Goal: Share content

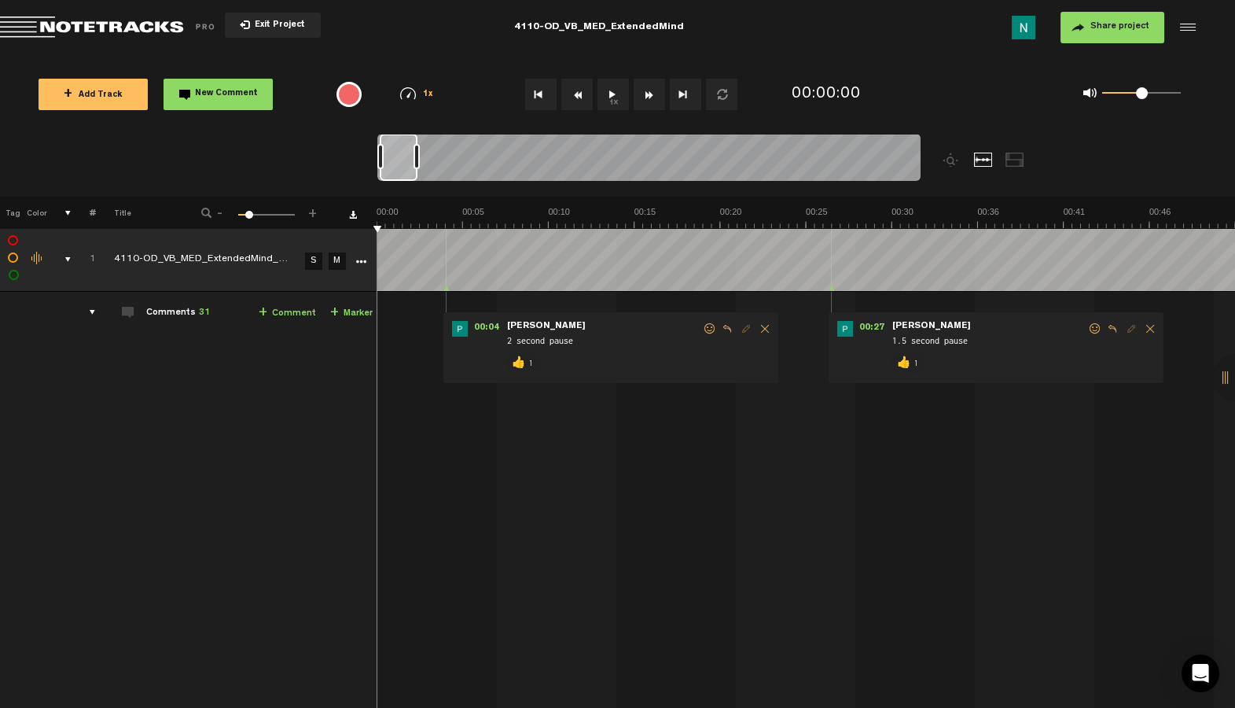
click at [68, 259] on div "comments, stamps & drawings" at bounding box center [62, 260] width 24 height 16
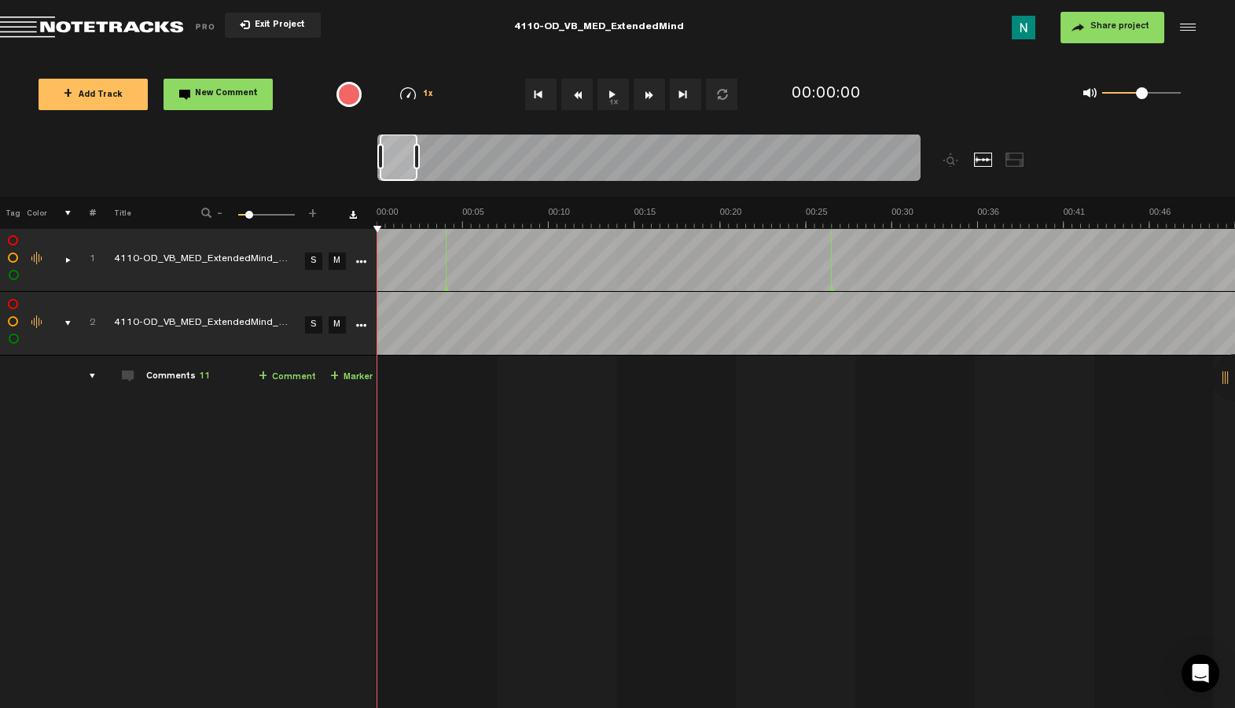
click at [64, 326] on div "comments, stamps & drawings" at bounding box center [62, 323] width 24 height 16
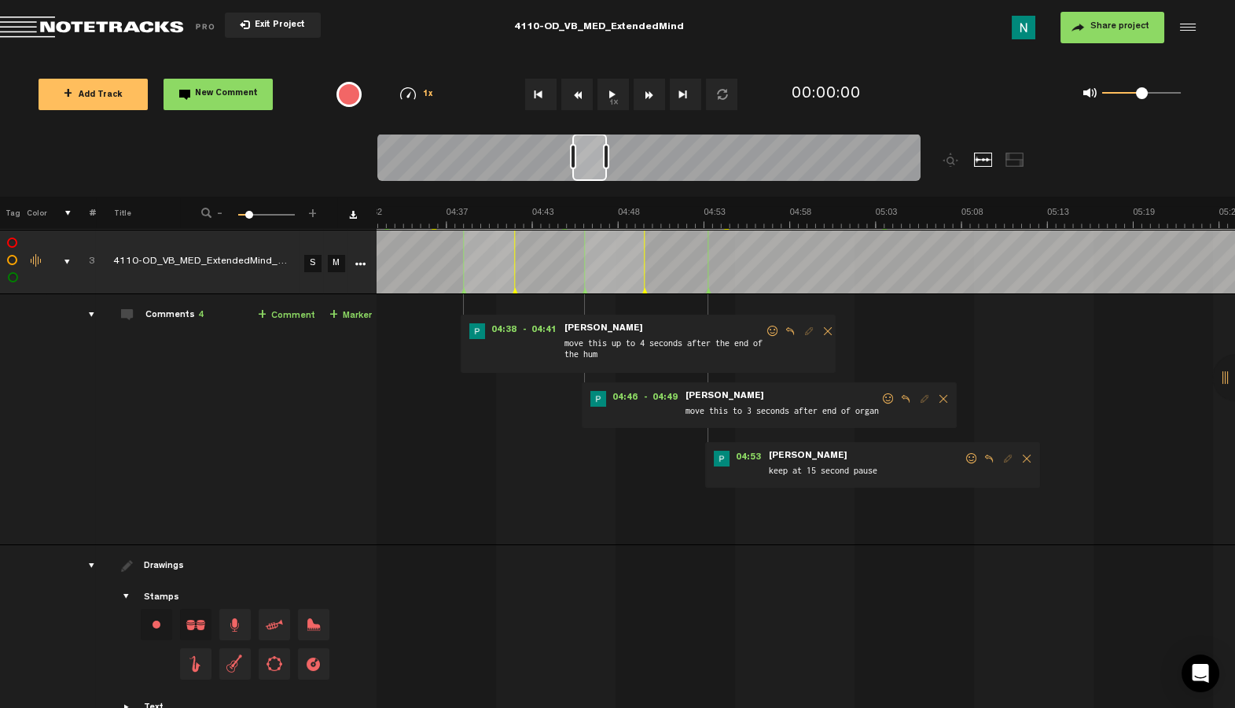
scroll to position [0, 4547]
drag, startPoint x: 605, startPoint y: 175, endPoint x: 594, endPoint y: 176, distance: 11.0
click at [594, 176] on div at bounding box center [589, 157] width 35 height 47
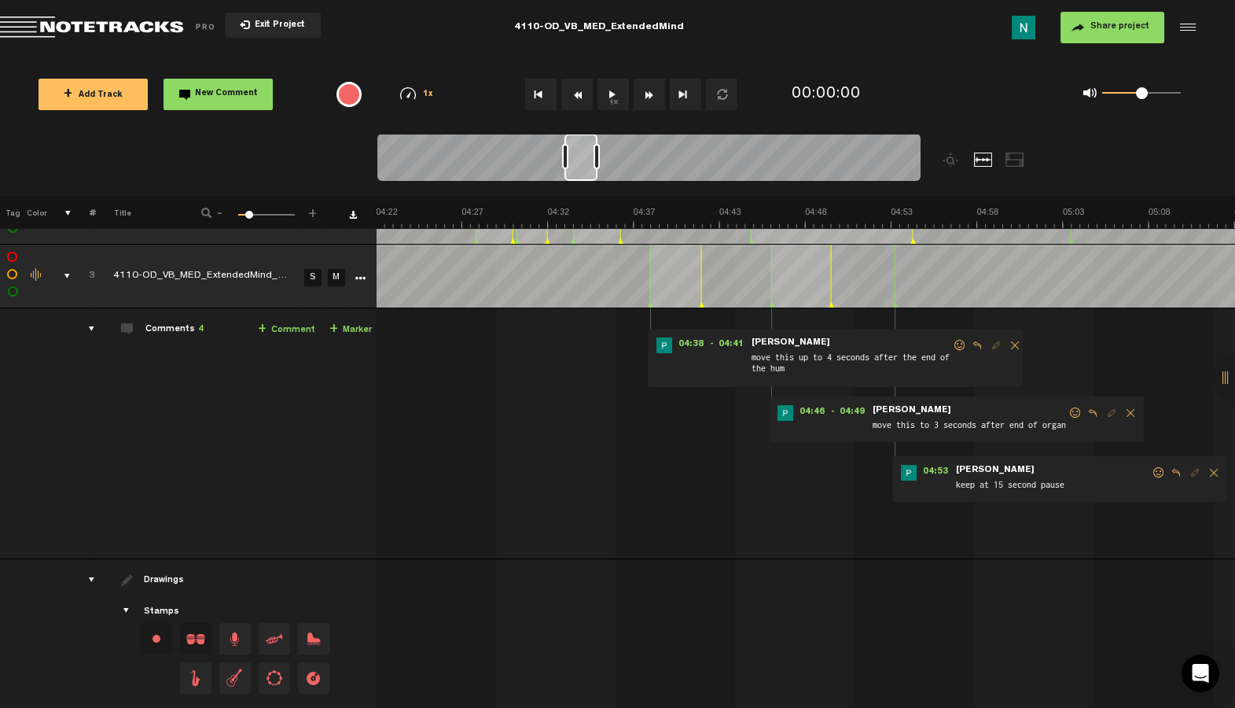
scroll to position [0, 4248]
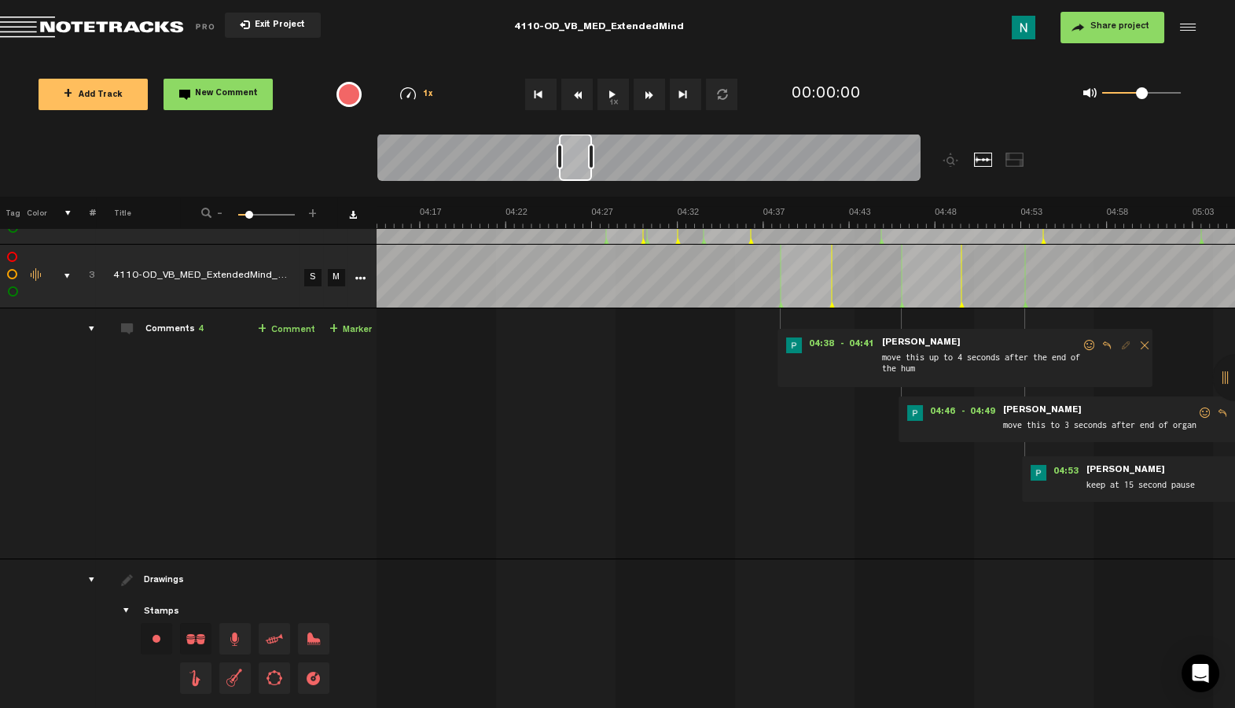
drag, startPoint x: 591, startPoint y: 172, endPoint x: 579, endPoint y: 175, distance: 12.8
click at [579, 175] on div at bounding box center [575, 157] width 33 height 47
click at [304, 281] on link "S" at bounding box center [312, 277] width 17 height 17
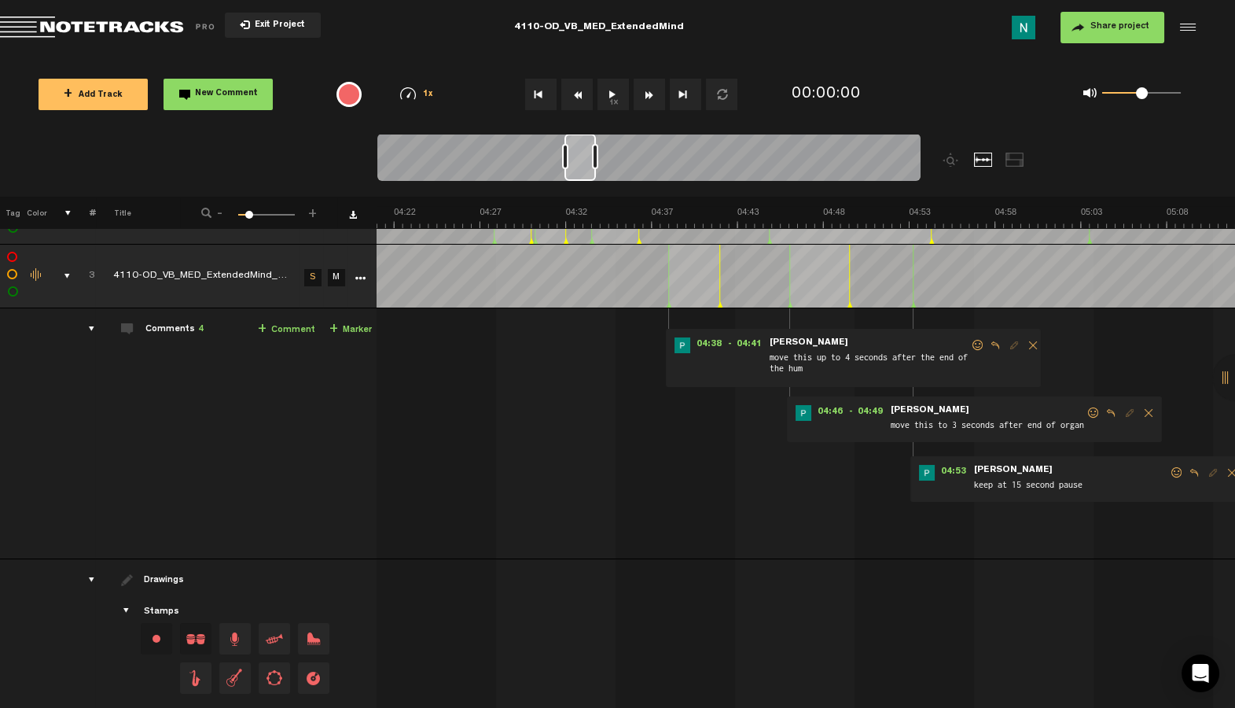
scroll to position [0, 4379]
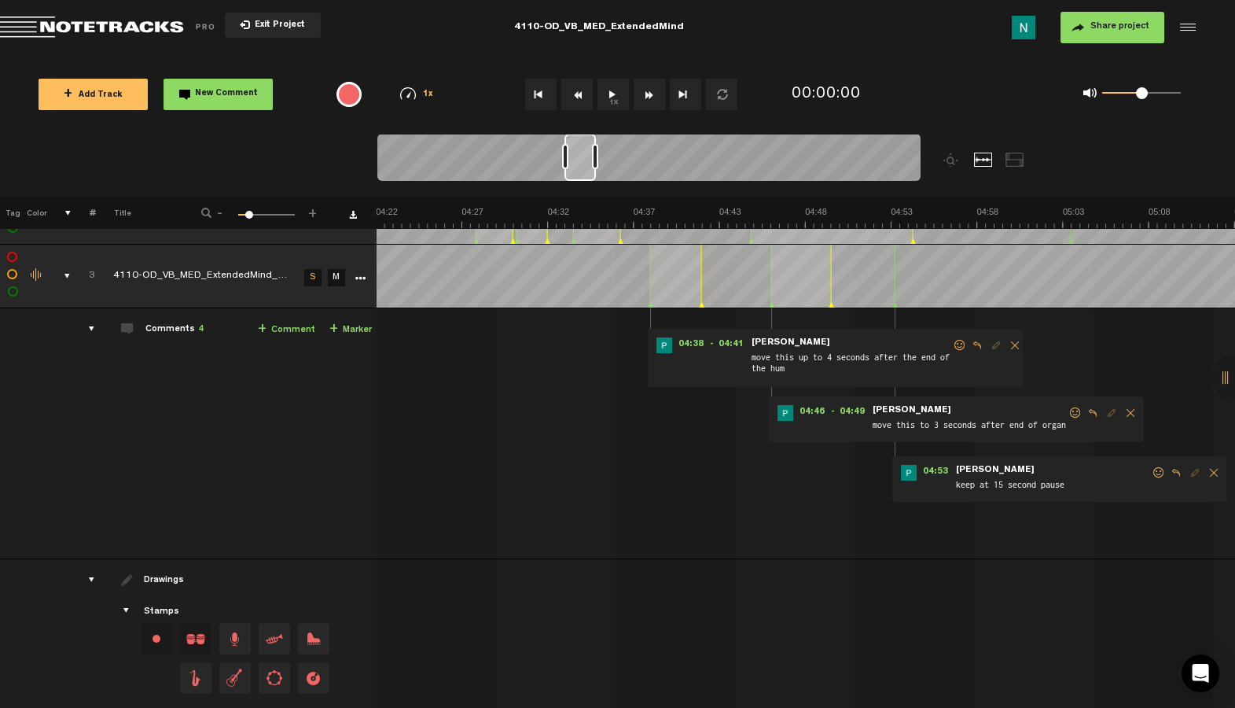
click at [592, 178] on div at bounding box center [579, 157] width 31 height 47
click at [952, 345] on span at bounding box center [960, 345] width 16 height 11
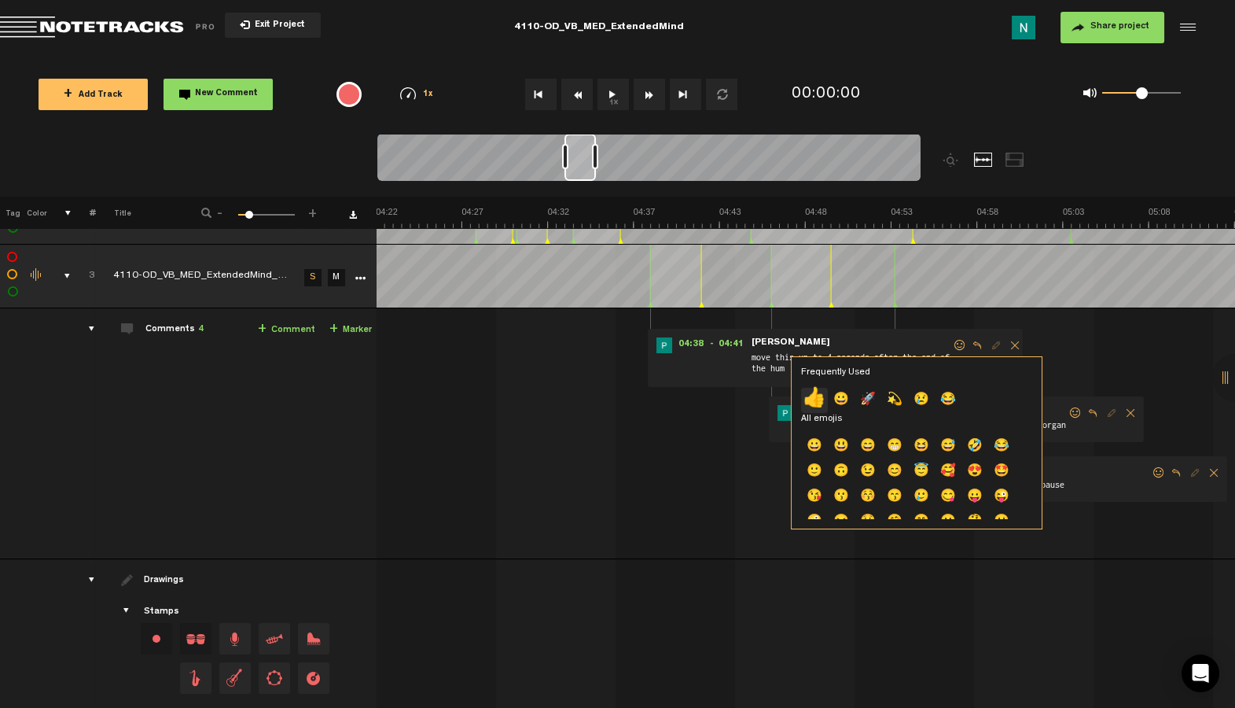
click at [822, 396] on p "👍" at bounding box center [814, 400] width 27 height 25
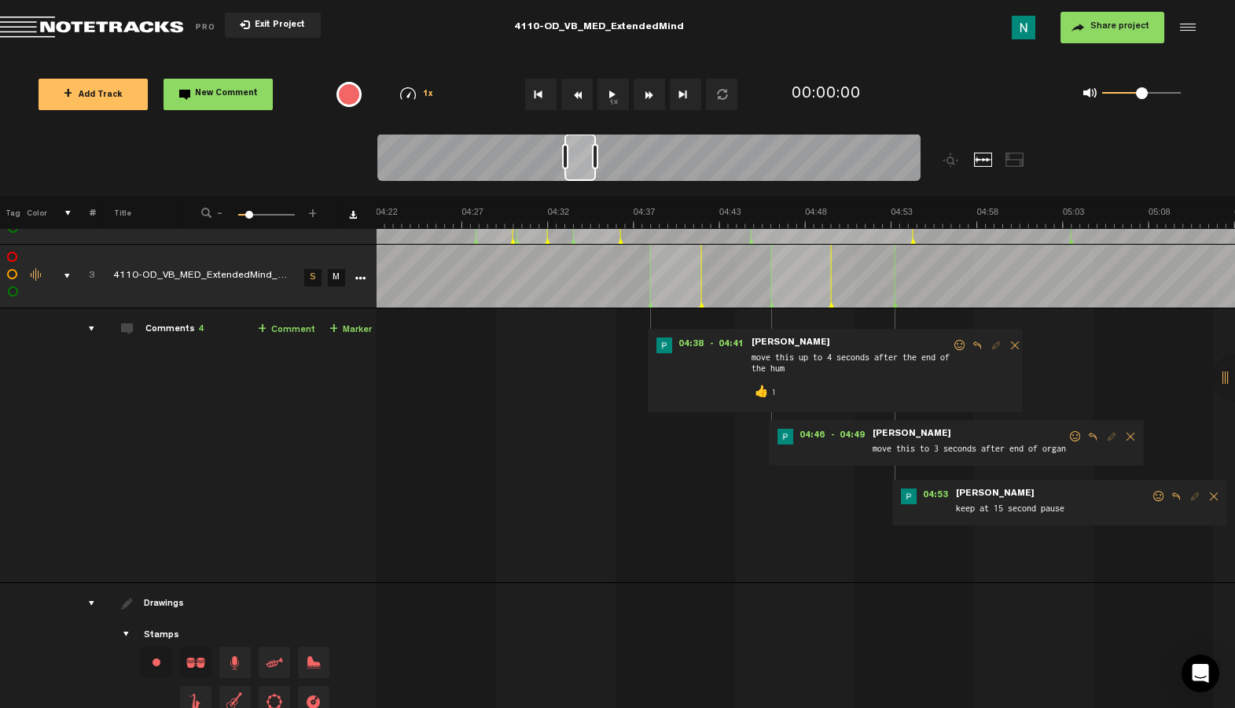
click at [1068, 436] on span at bounding box center [1076, 436] width 16 height 11
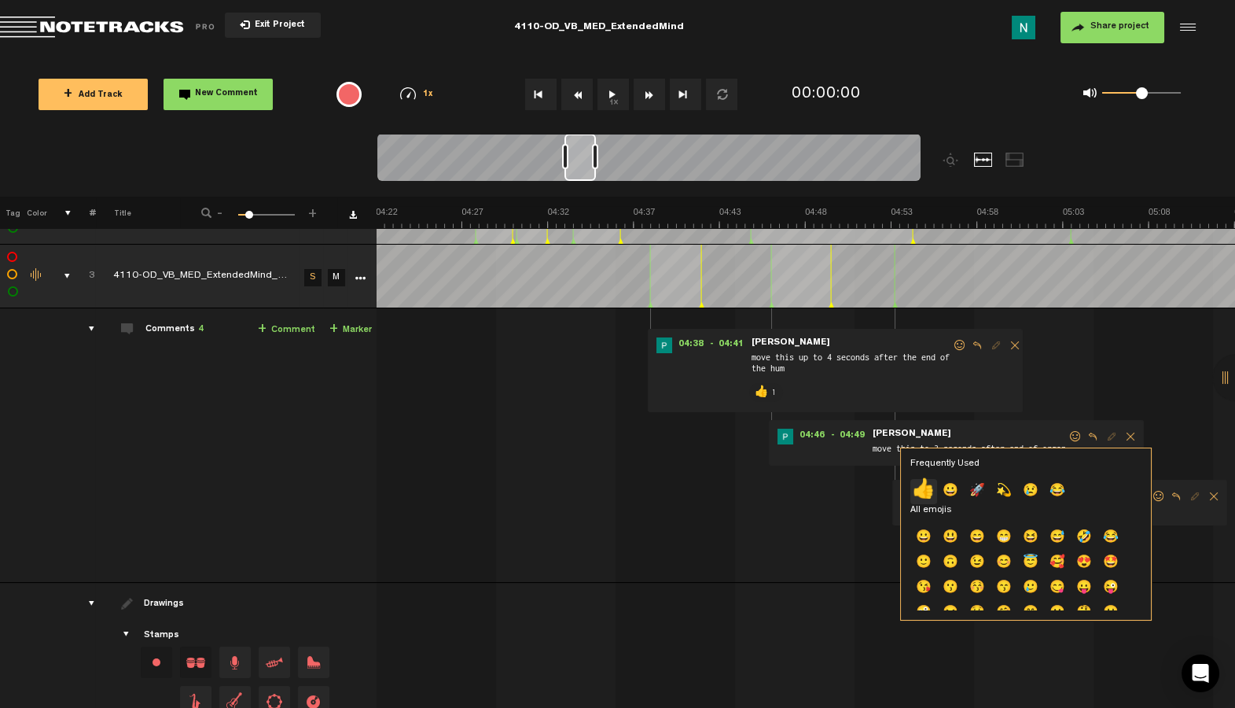
click at [926, 485] on p "👍" at bounding box center [923, 491] width 27 height 25
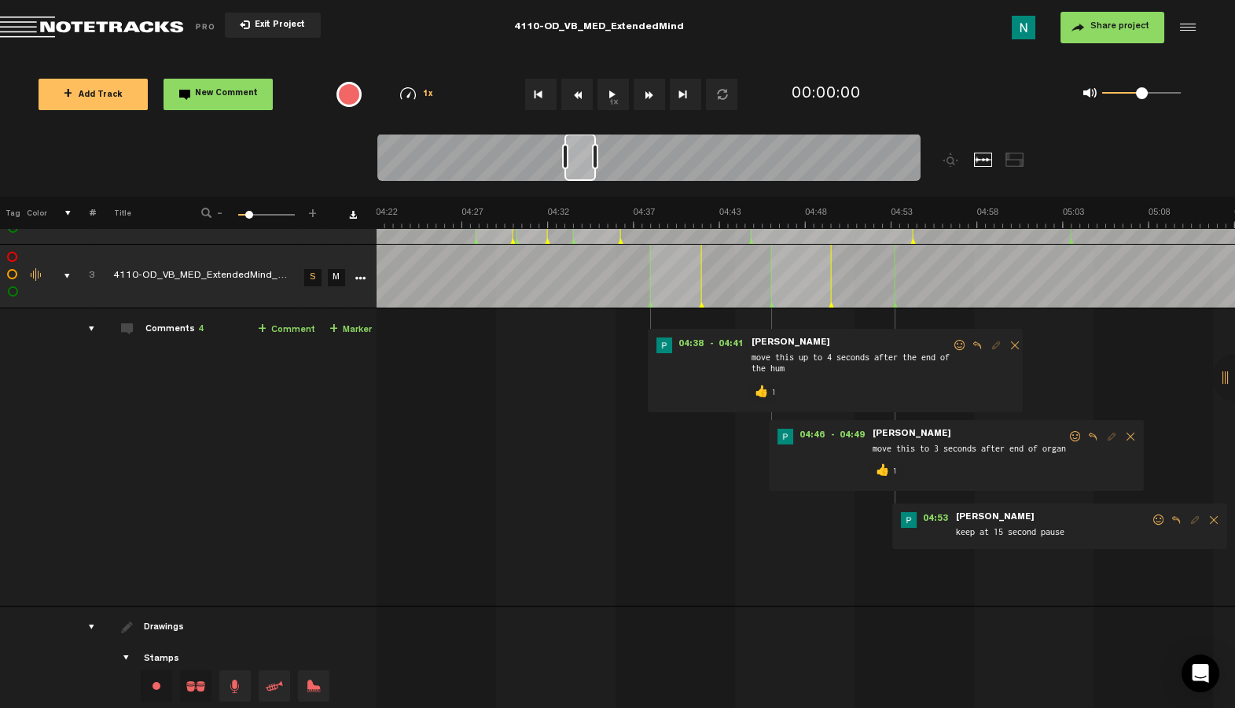
click at [1151, 517] on span at bounding box center [1159, 519] width 16 height 11
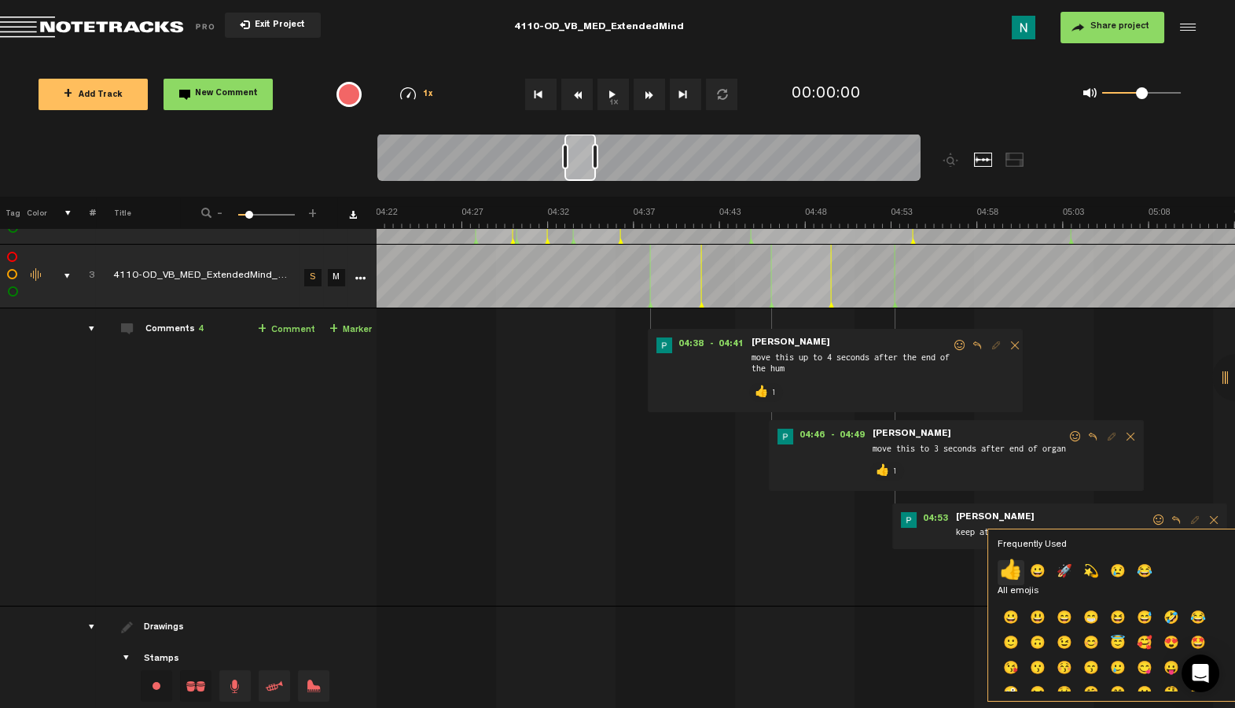
click at [1007, 568] on p "👍" at bounding box center [1011, 572] width 27 height 25
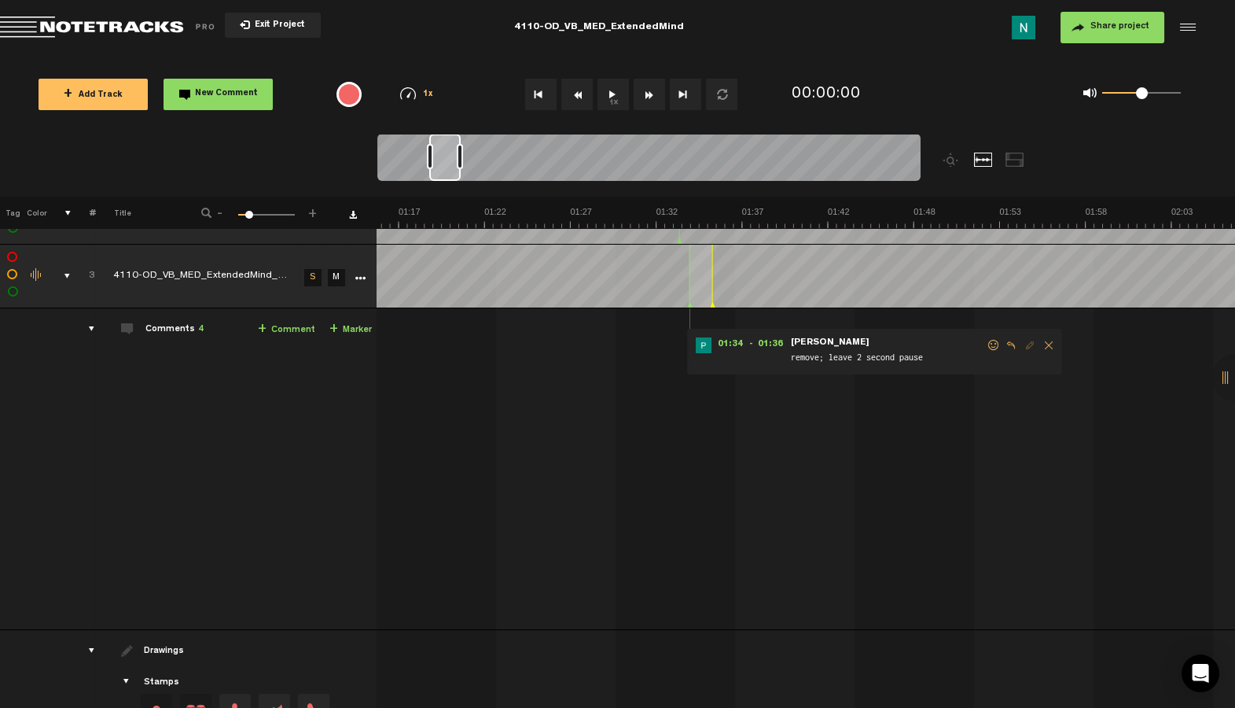
scroll to position [0, 1171]
click at [1080, 340] on span at bounding box center [1088, 345] width 16 height 11
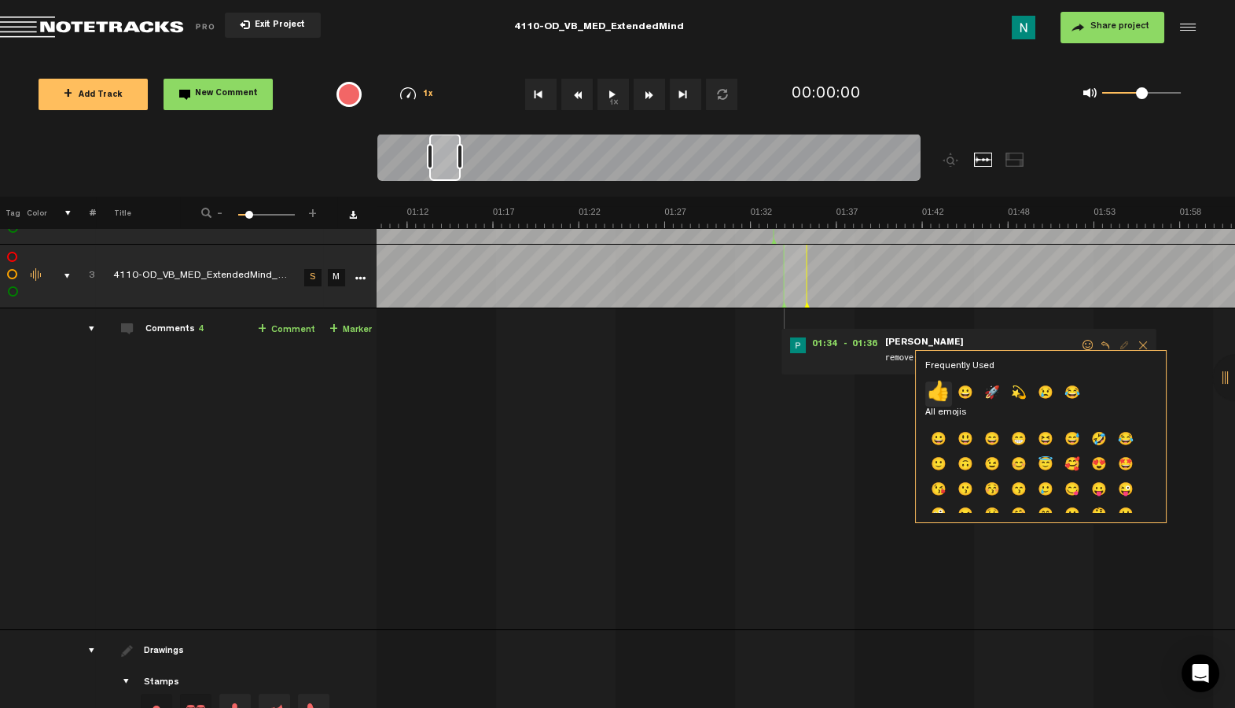
click at [942, 397] on p "👍" at bounding box center [938, 393] width 27 height 25
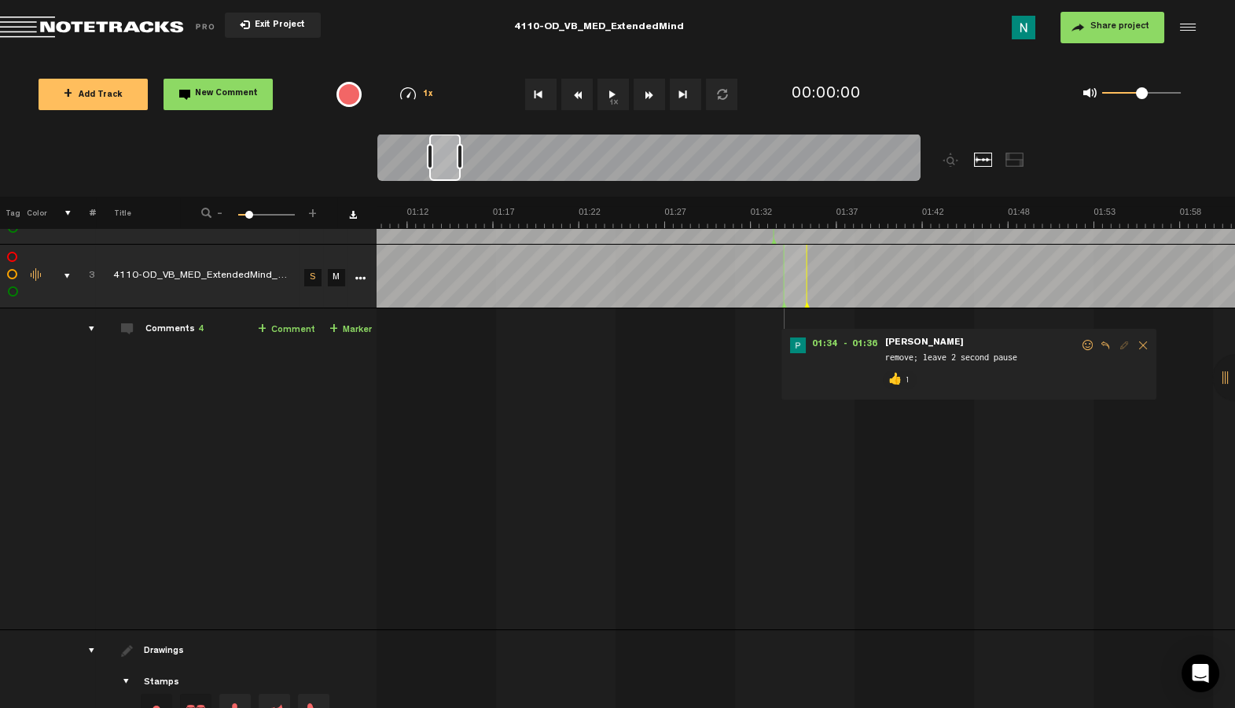
click at [53, 273] on div "comments, stamps & drawings" at bounding box center [61, 276] width 24 height 16
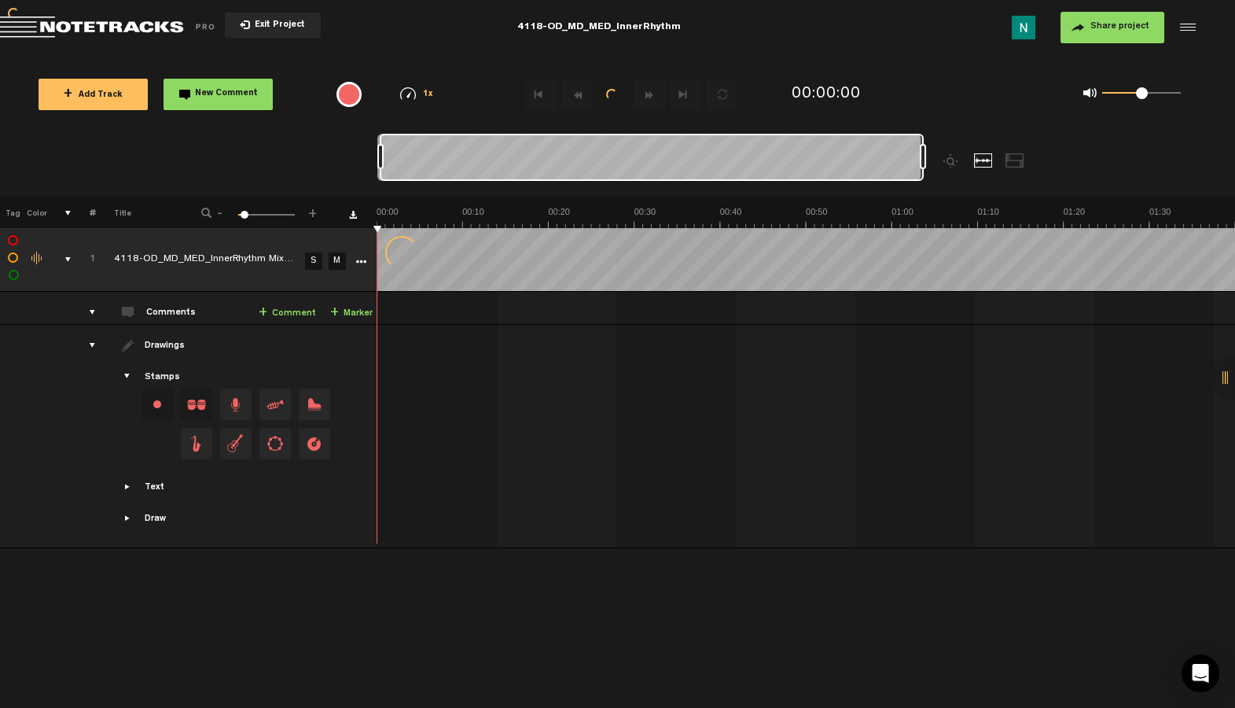
click at [1126, 30] on div at bounding box center [617, 354] width 1235 height 708
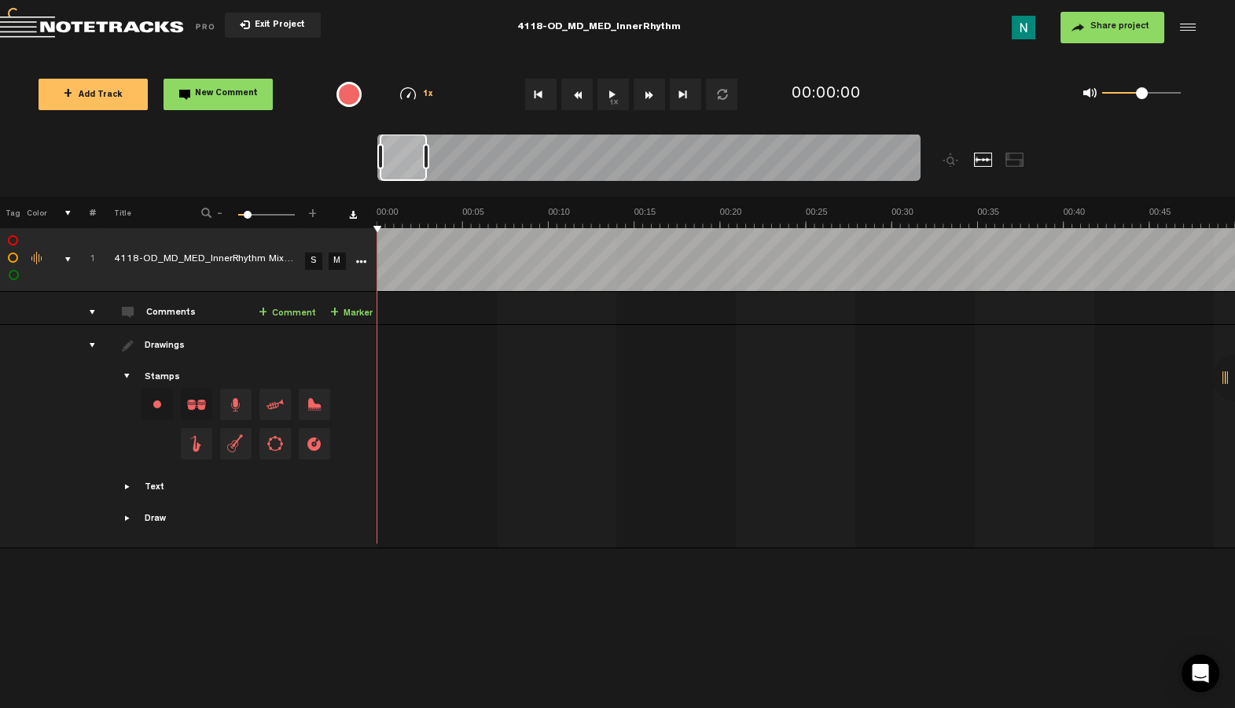
click at [1119, 28] on span "Share project" at bounding box center [1119, 26] width 59 height 9
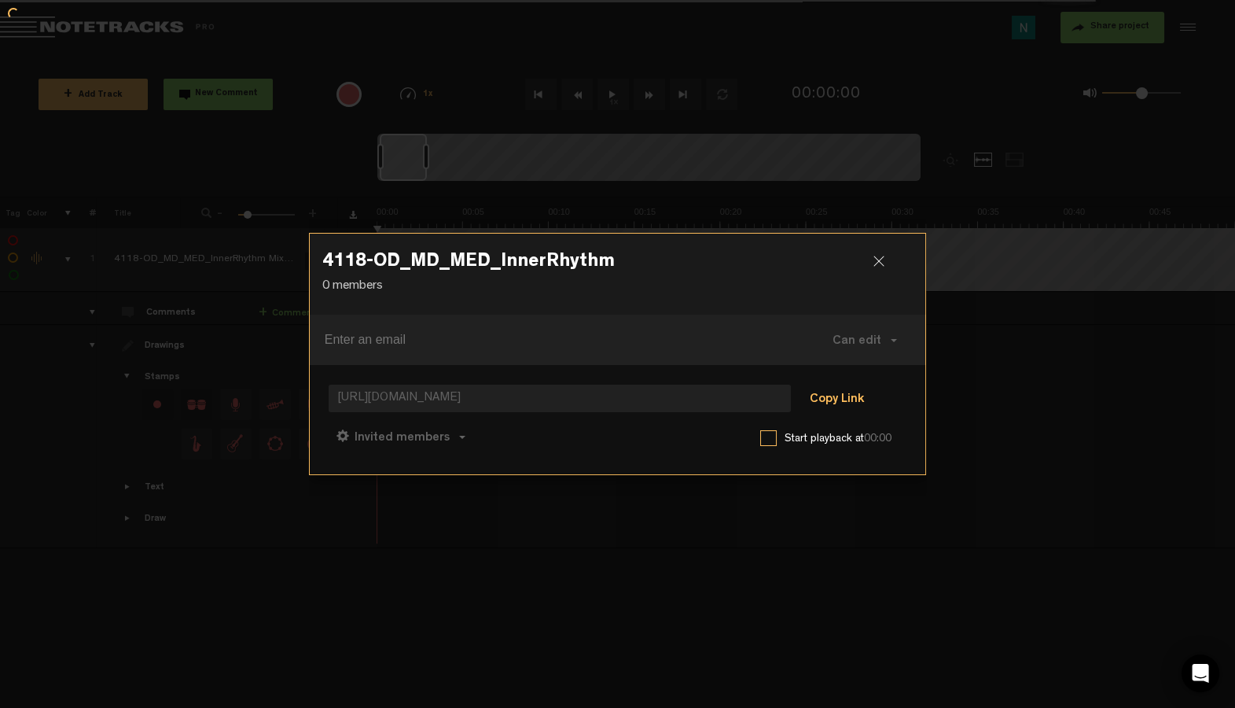
click at [852, 405] on button "Copy Link" at bounding box center [837, 399] width 86 height 31
click at [476, 438] on span "Can comment" at bounding box center [471, 438] width 80 height 13
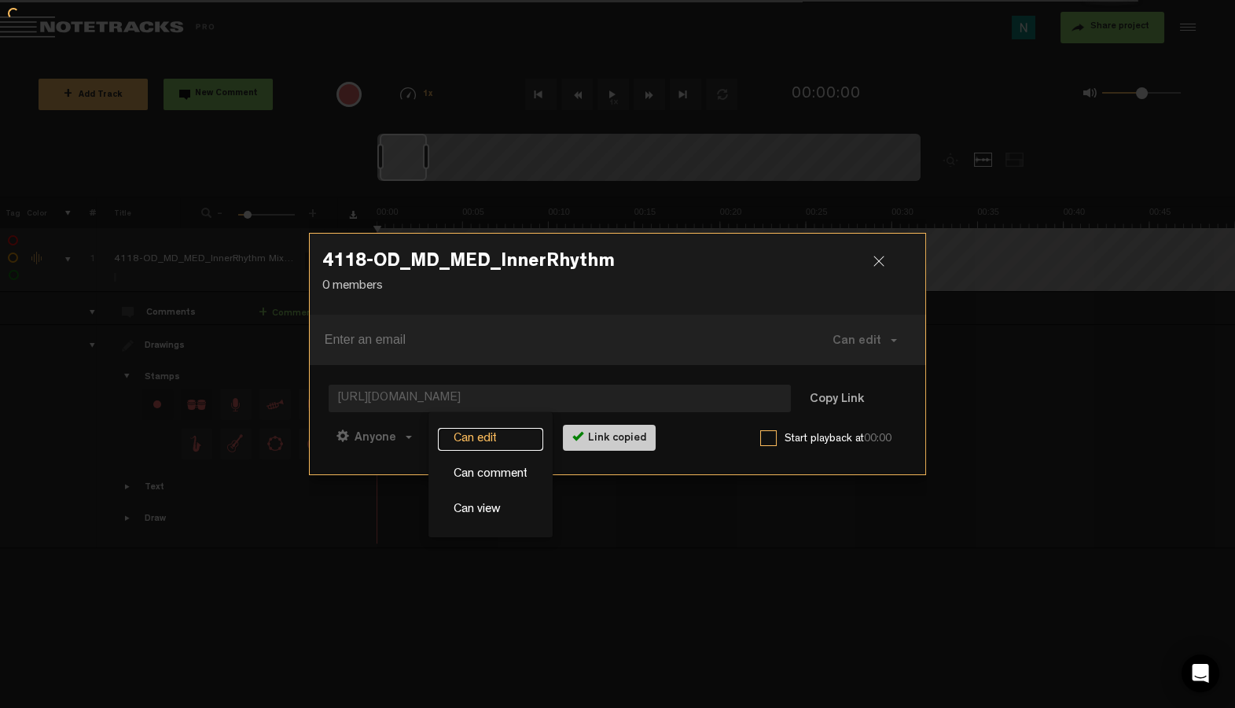
click at [474, 438] on link "Can edit" at bounding box center [490, 439] width 105 height 23
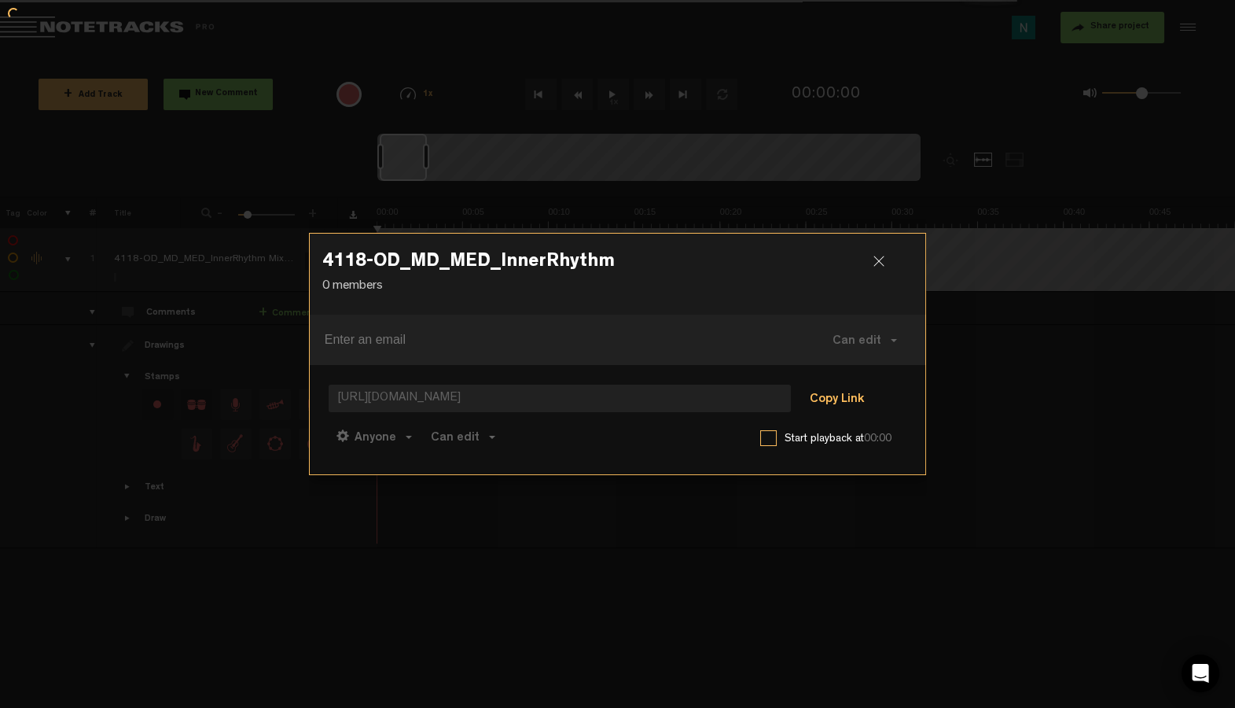
click at [818, 396] on button "Copy Link" at bounding box center [837, 399] width 86 height 31
